Goal: Task Accomplishment & Management: Complete application form

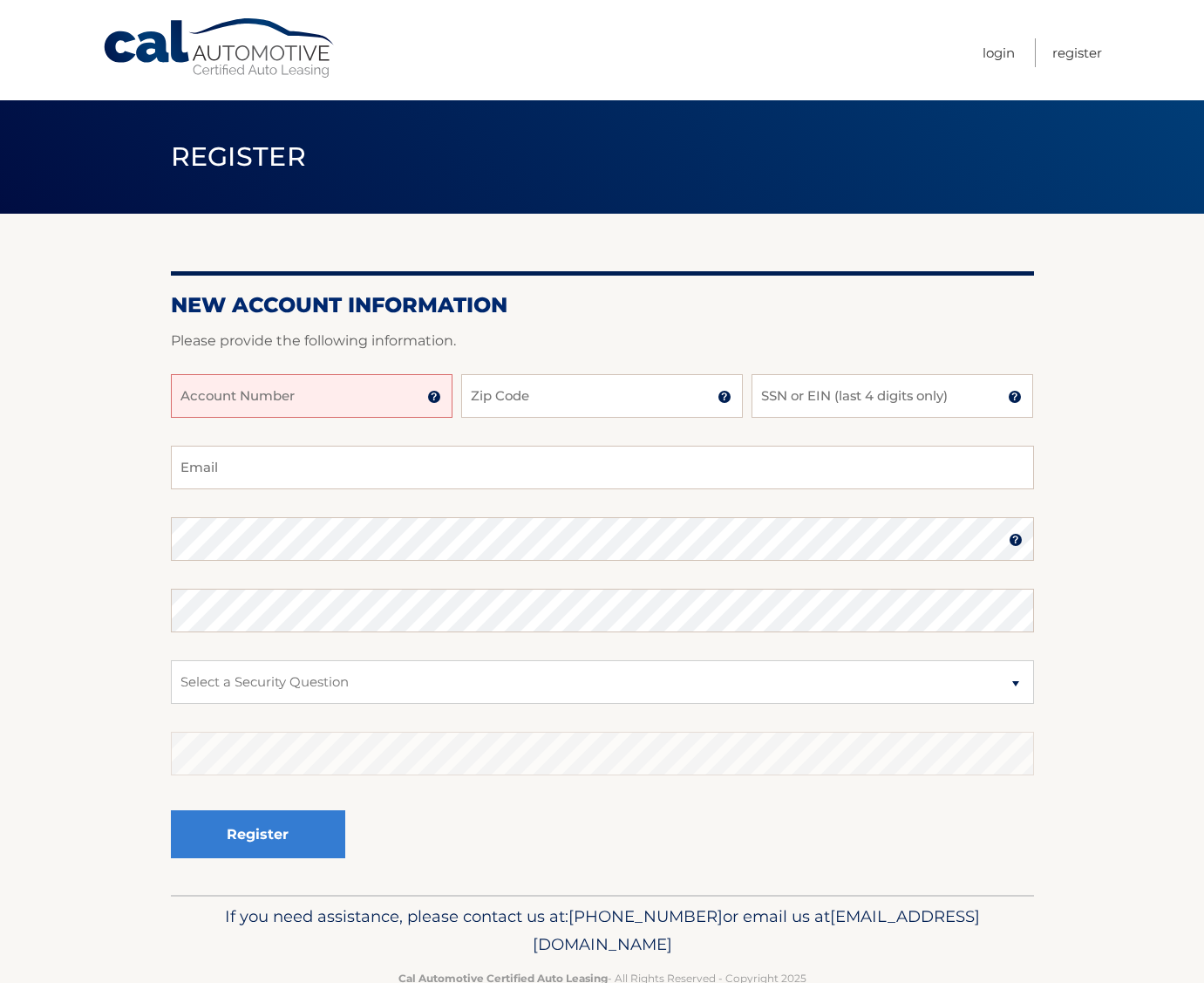
click at [390, 399] on input "Account Number" at bounding box center [311, 396] width 282 height 44
type input "44456022510"
click at [551, 390] on input "Zip Code" at bounding box center [602, 396] width 282 height 44
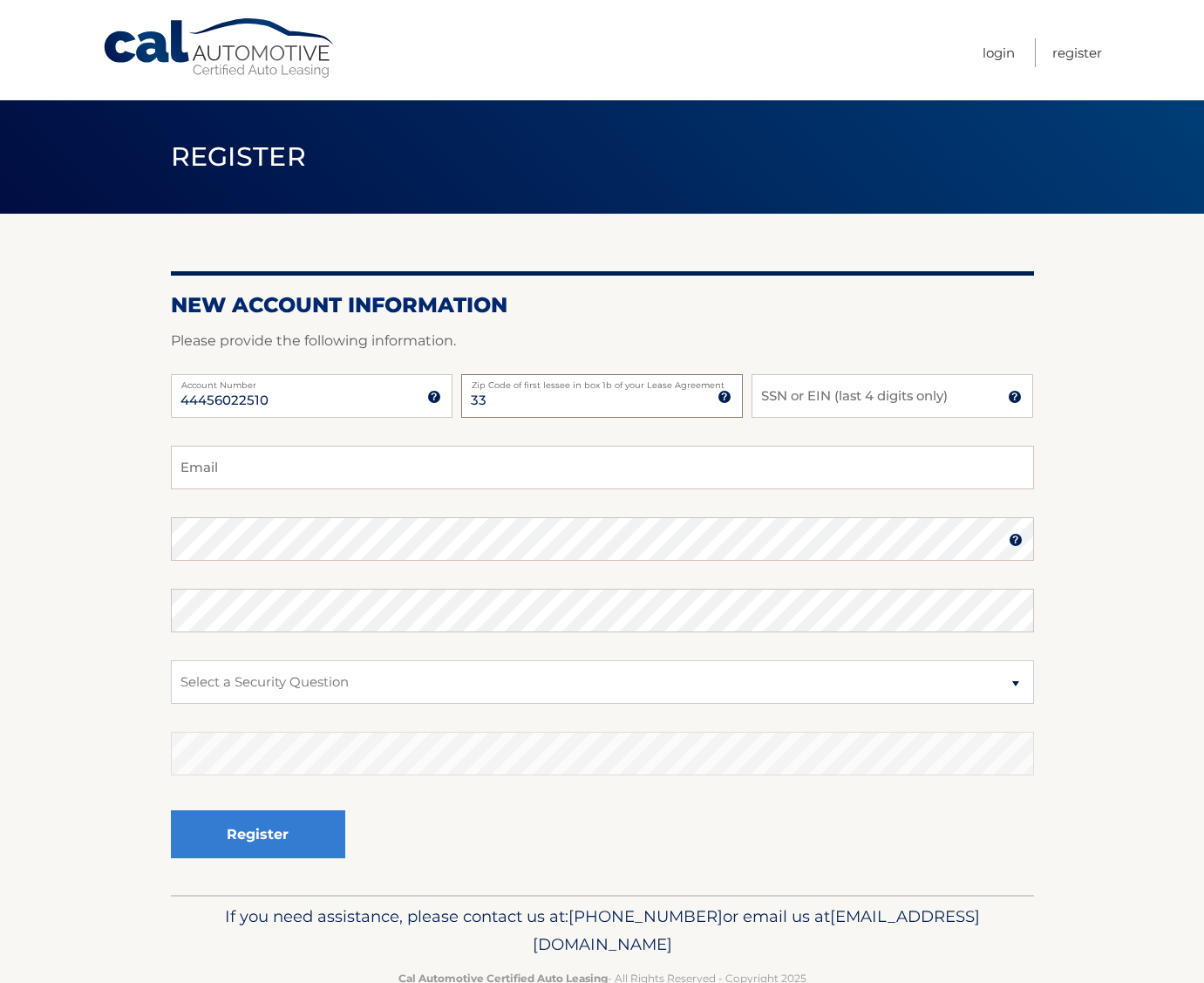
click at [542, 403] on input "33" at bounding box center [602, 396] width 282 height 44
type input "33413"
click at [874, 393] on input "SSN or EIN (last 4 digits only)" at bounding box center [892, 396] width 282 height 44
type input "7197"
click at [392, 464] on input "Email" at bounding box center [602, 468] width 864 height 44
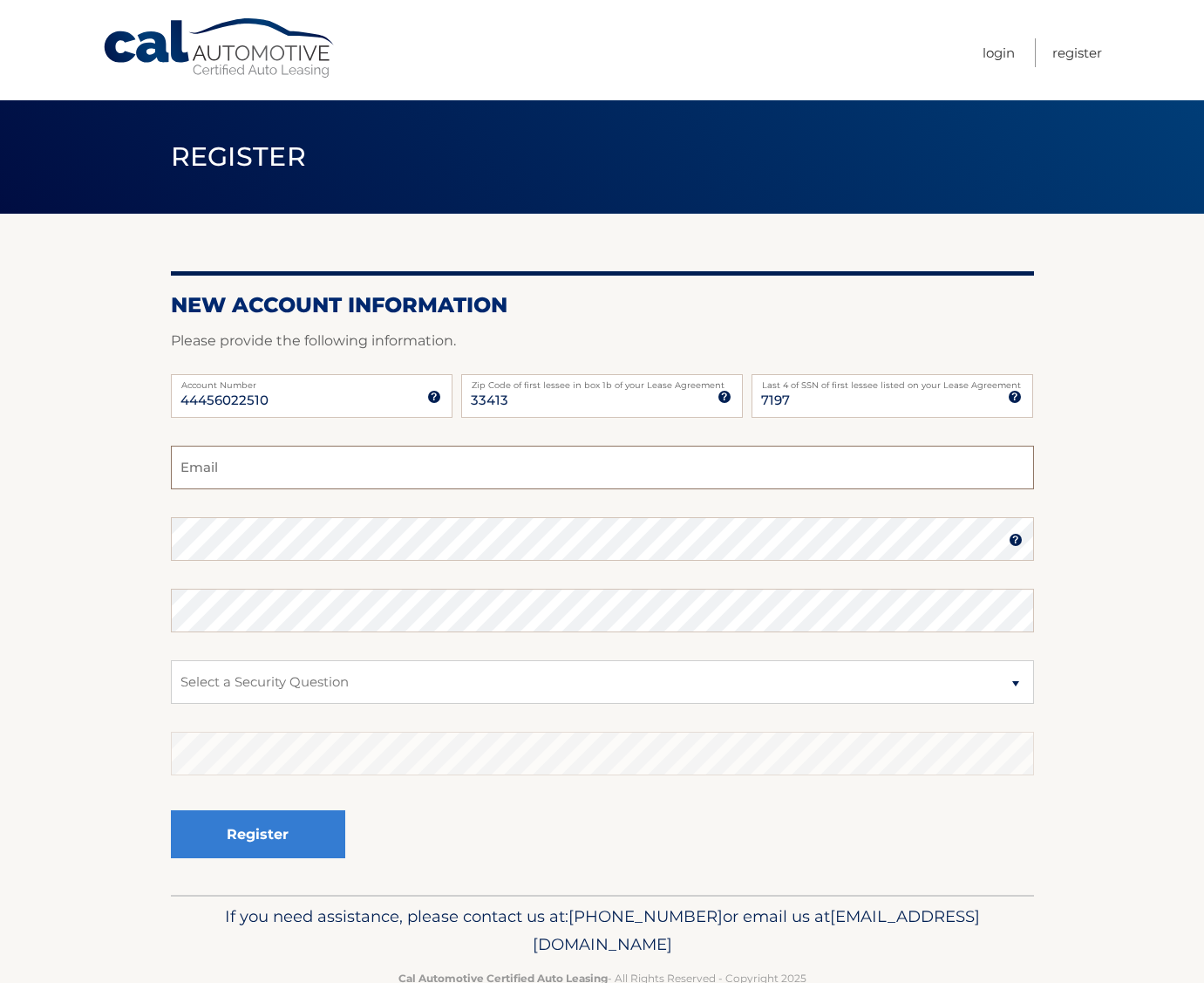
type input "[EMAIL_ADDRESS][DOMAIN_NAME]"
click at [260, 687] on select "Select a Security Question What was the name of your elementary school? What is…" at bounding box center [602, 682] width 864 height 44
select select "4"
click at [171, 660] on select "Select a Security Question What was the name of your elementary school? What is…" at bounding box center [602, 682] width 864 height 44
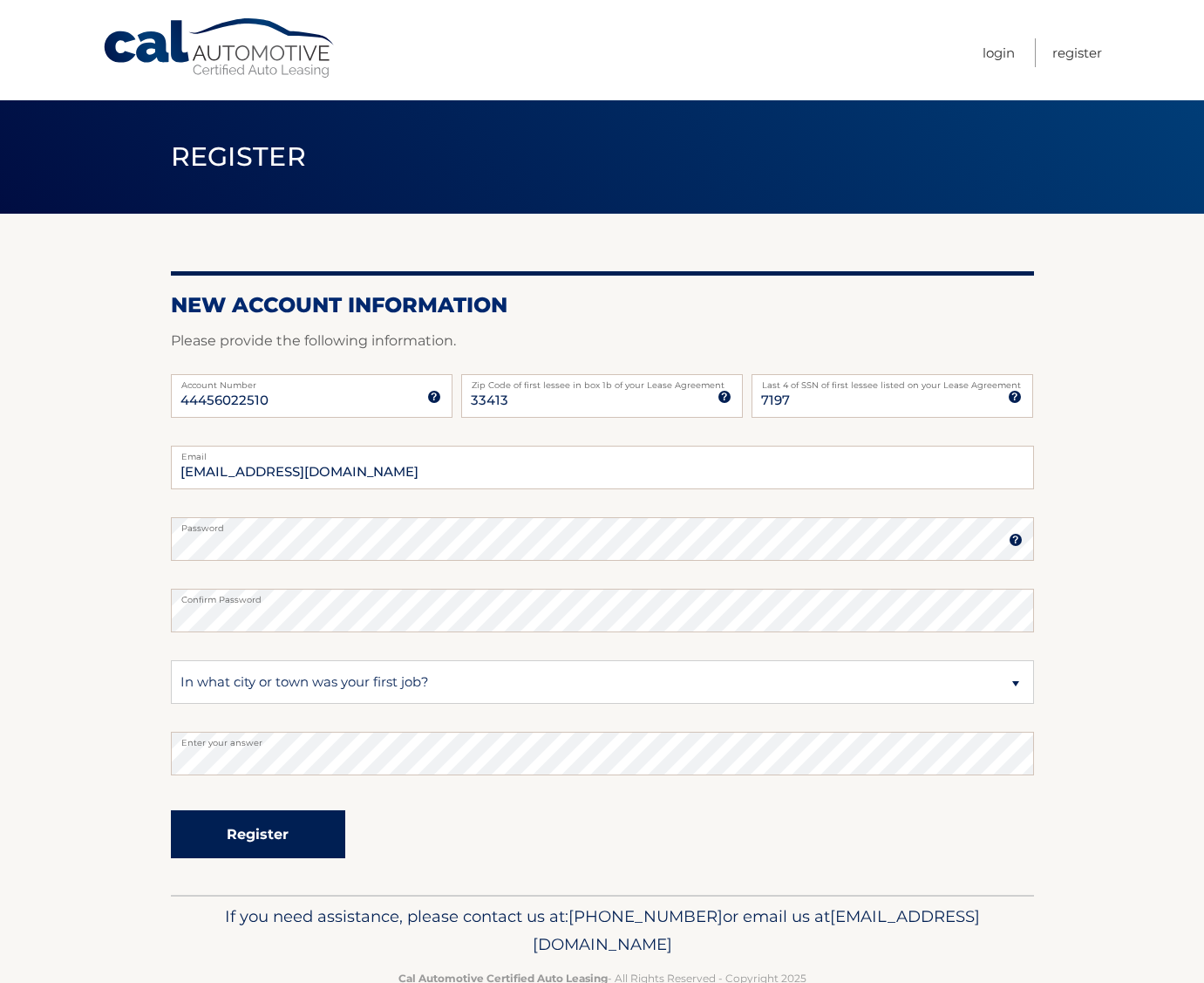
click at [298, 834] on button "Register" at bounding box center [258, 834] width 174 height 48
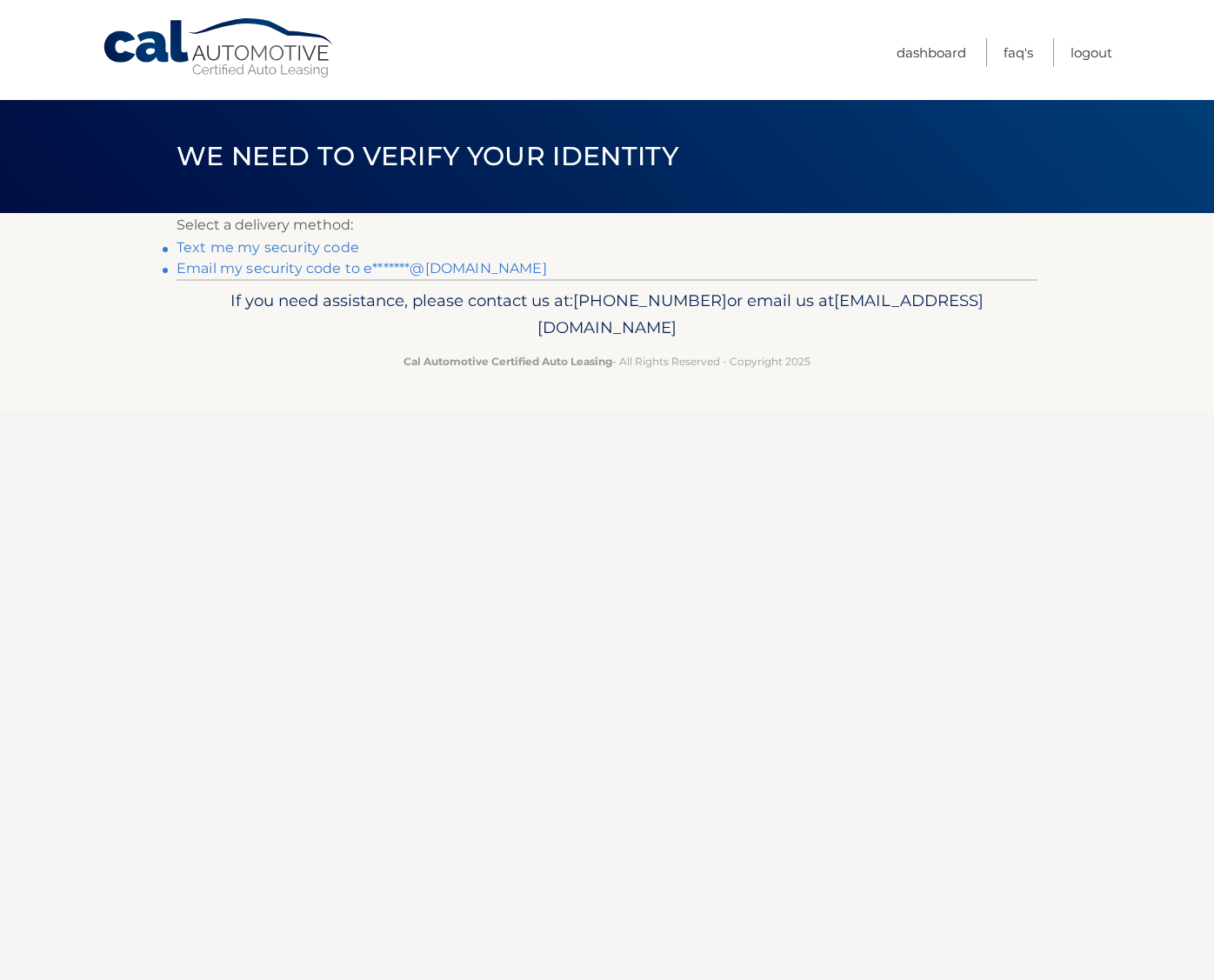
click at [277, 268] on link "Email my security code to e*******@hotmail.com" at bounding box center [361, 268] width 370 height 16
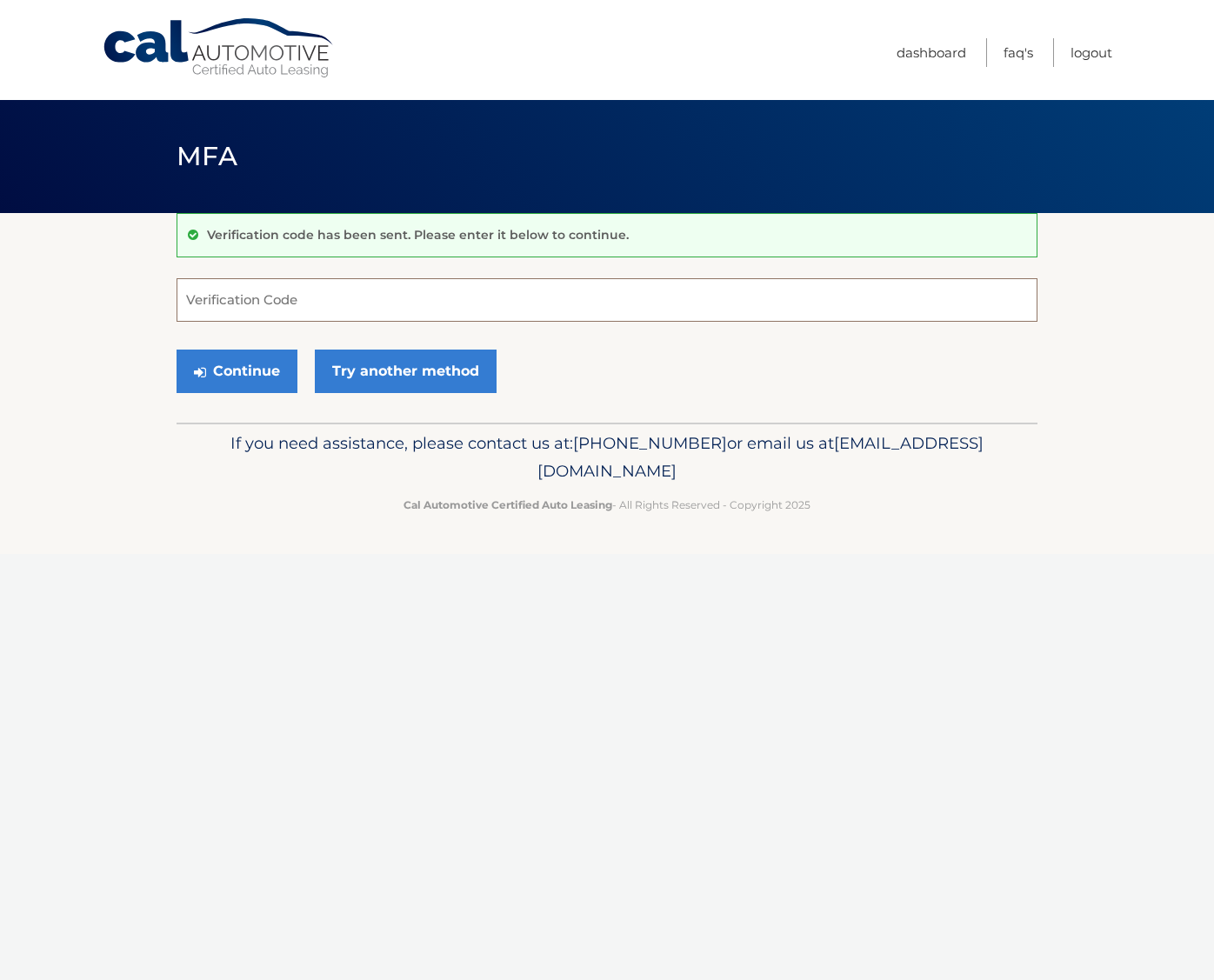
click at [293, 292] on input "Verification Code" at bounding box center [607, 300] width 861 height 44
type input "750684"
click at [244, 377] on button "Continue" at bounding box center [237, 371] width 121 height 44
